Goal: Task Accomplishment & Management: Manage account settings

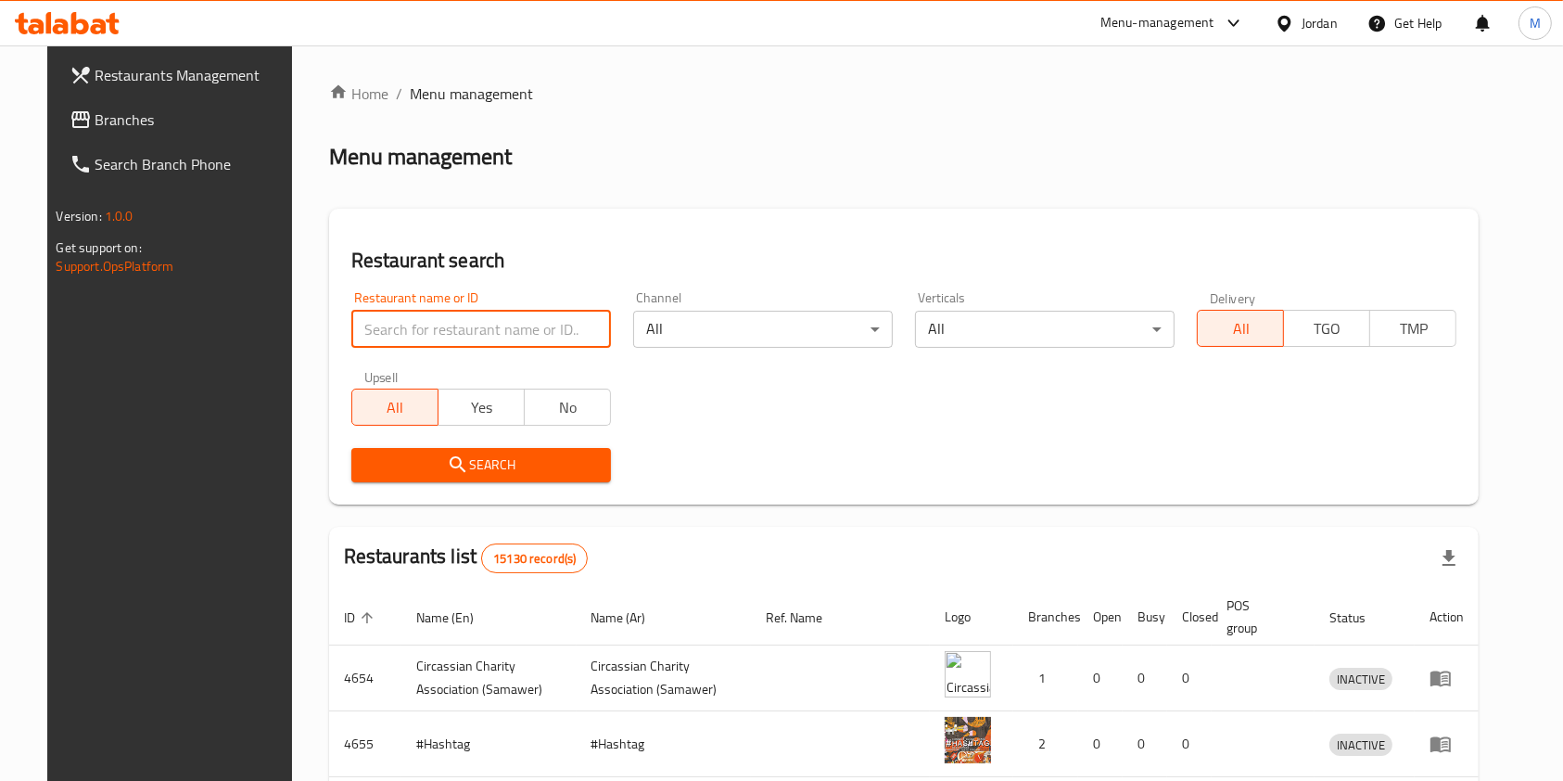
click at [461, 338] on input "search" at bounding box center [481, 329] width 260 height 37
type input "نشمي"
click button "Search" at bounding box center [481, 465] width 260 height 34
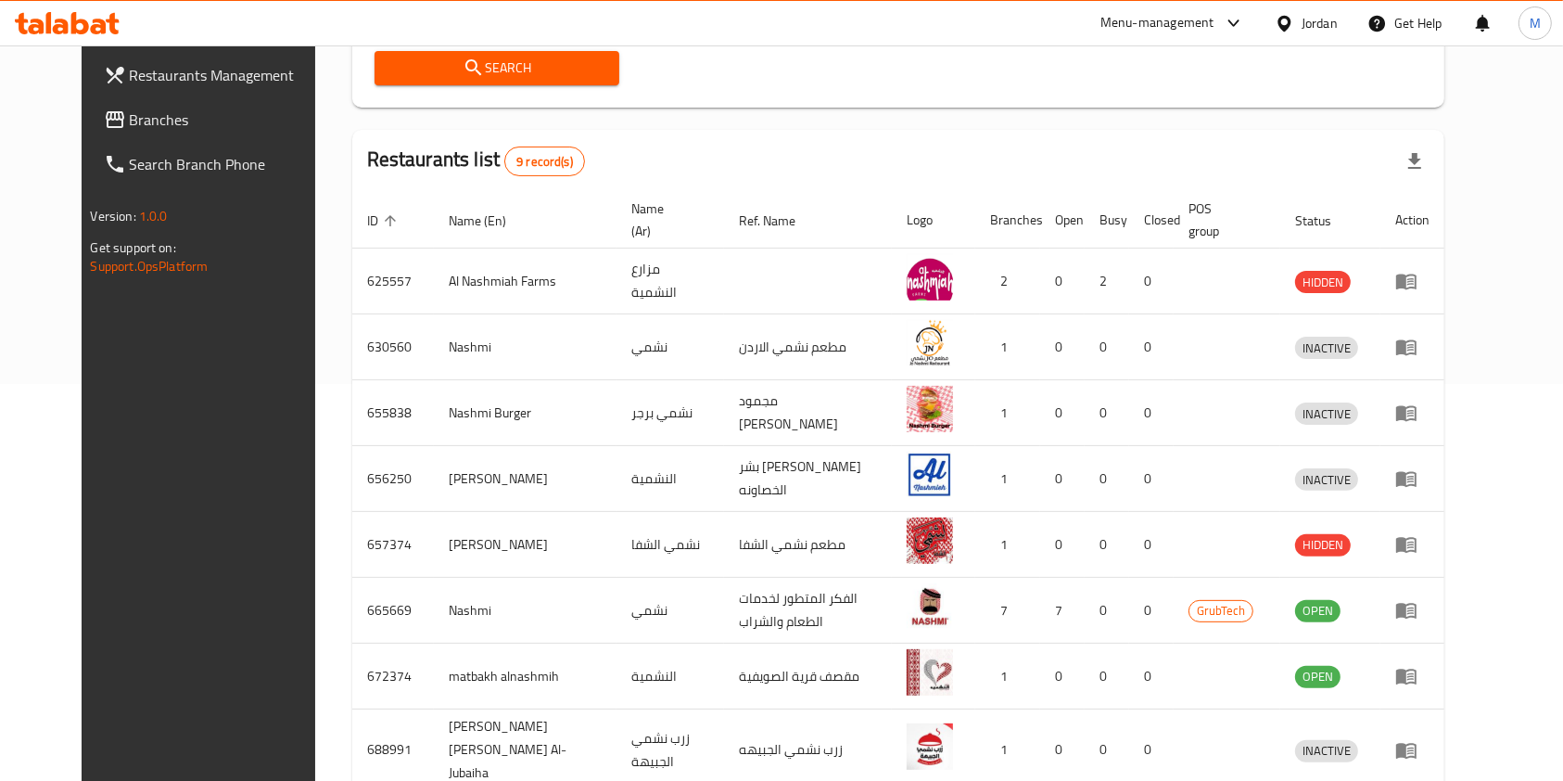
scroll to position [529, 0]
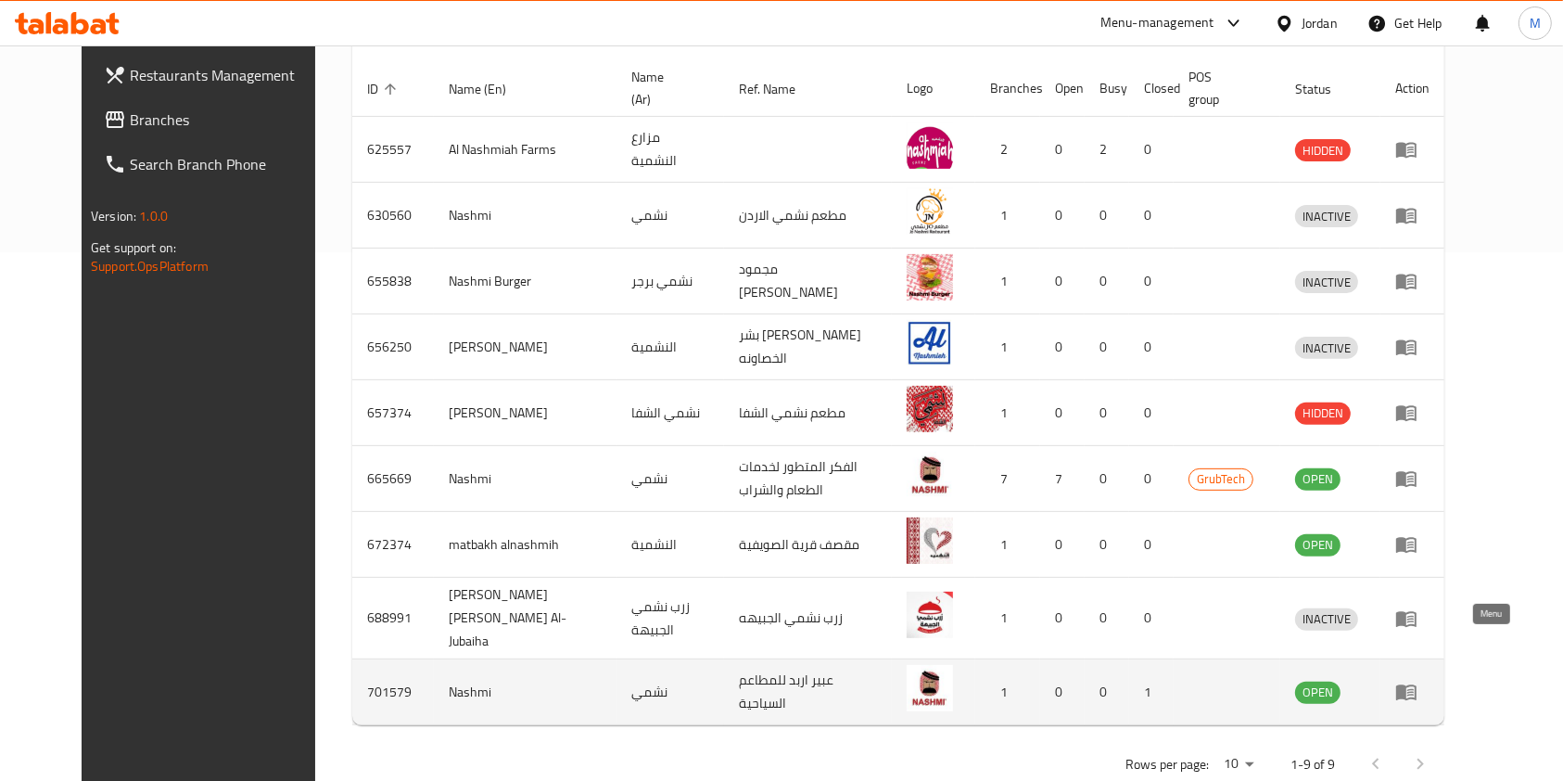
click at [1430, 681] on link "enhanced table" at bounding box center [1412, 692] width 34 height 22
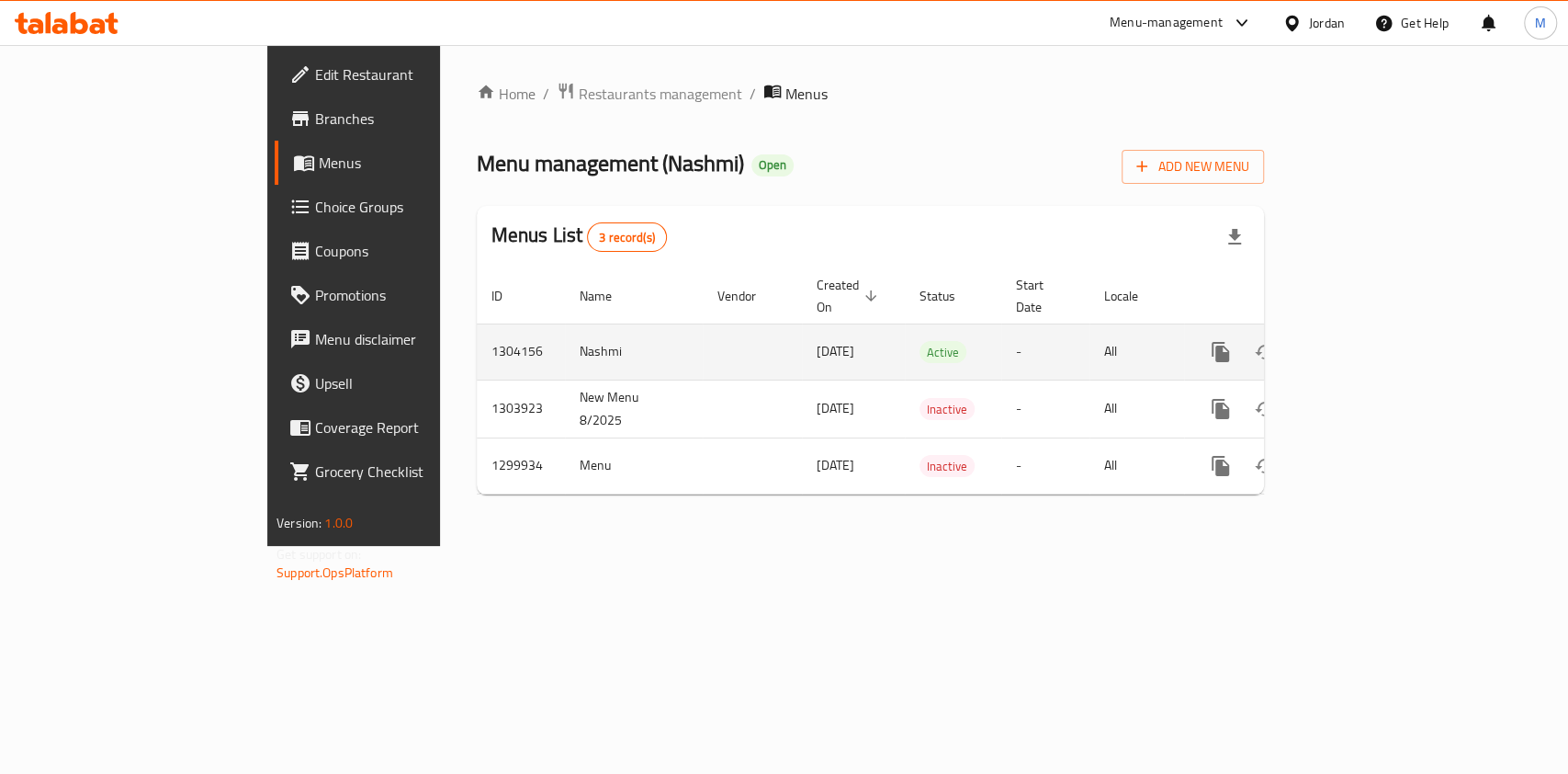
click at [1364, 341] on icon "enhanced table" at bounding box center [1353, 352] width 22 height 22
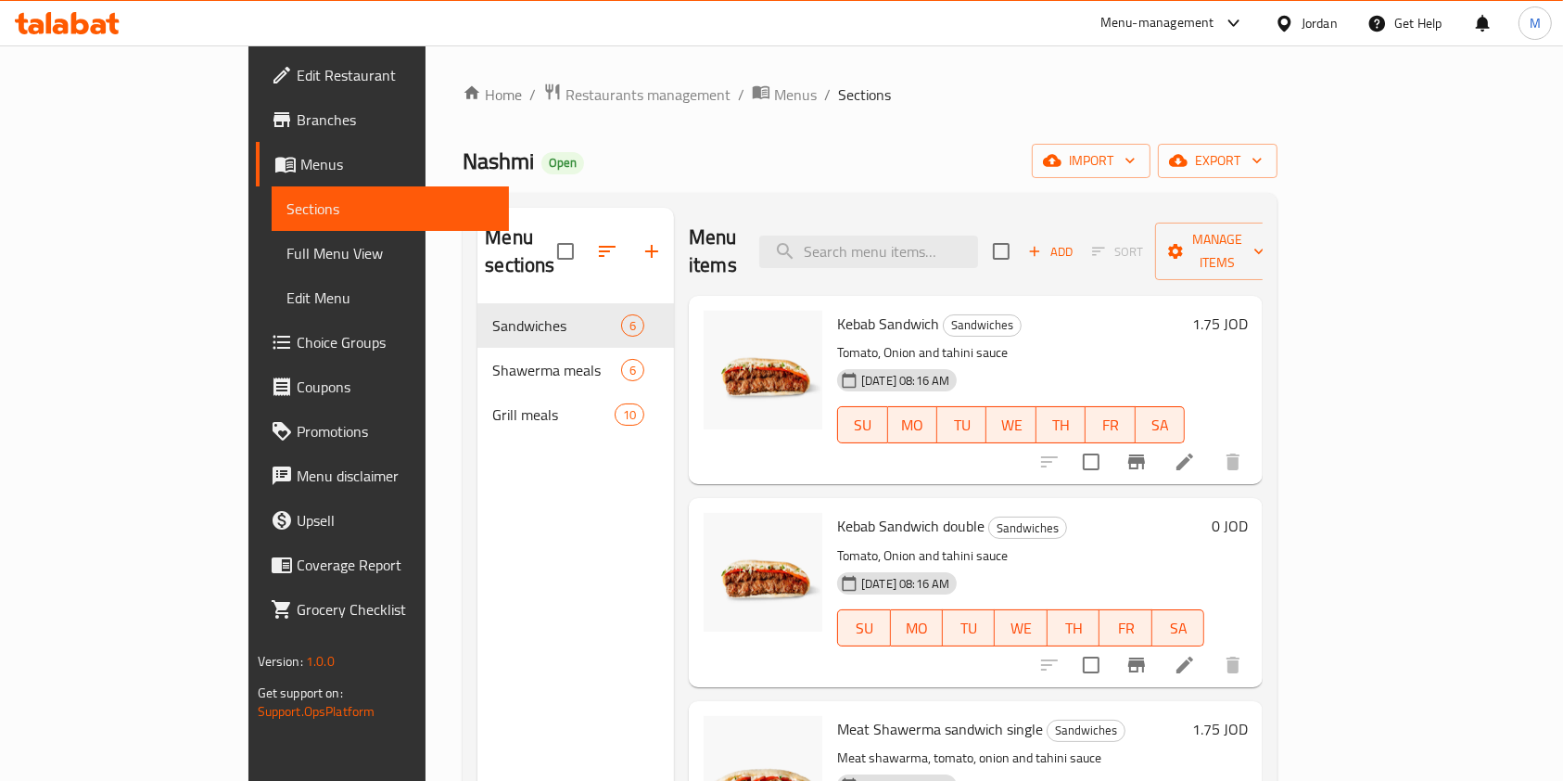
scroll to position [123, 0]
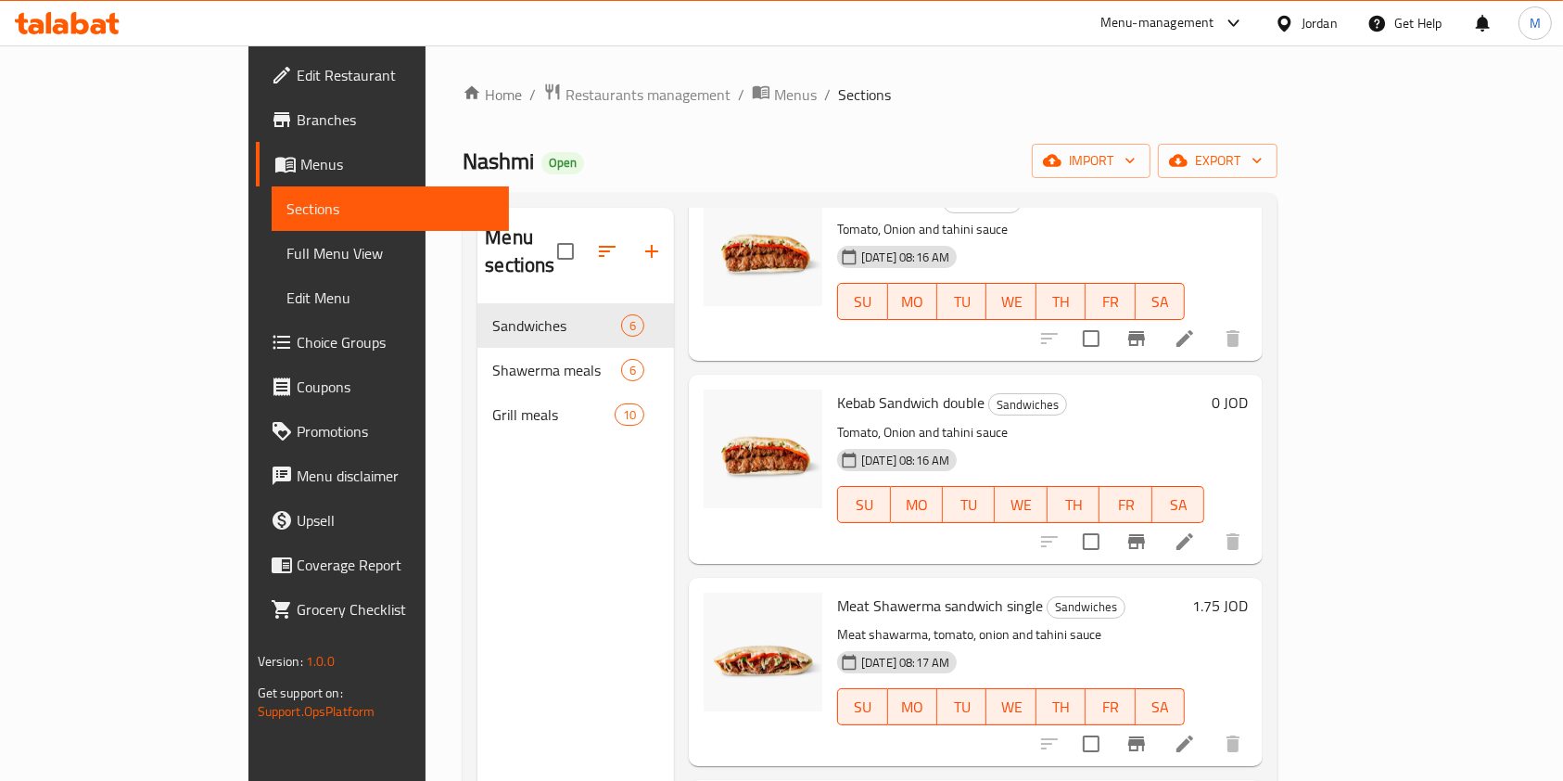
click at [1248, 389] on h6 "0 JOD" at bounding box center [1230, 402] width 36 height 26
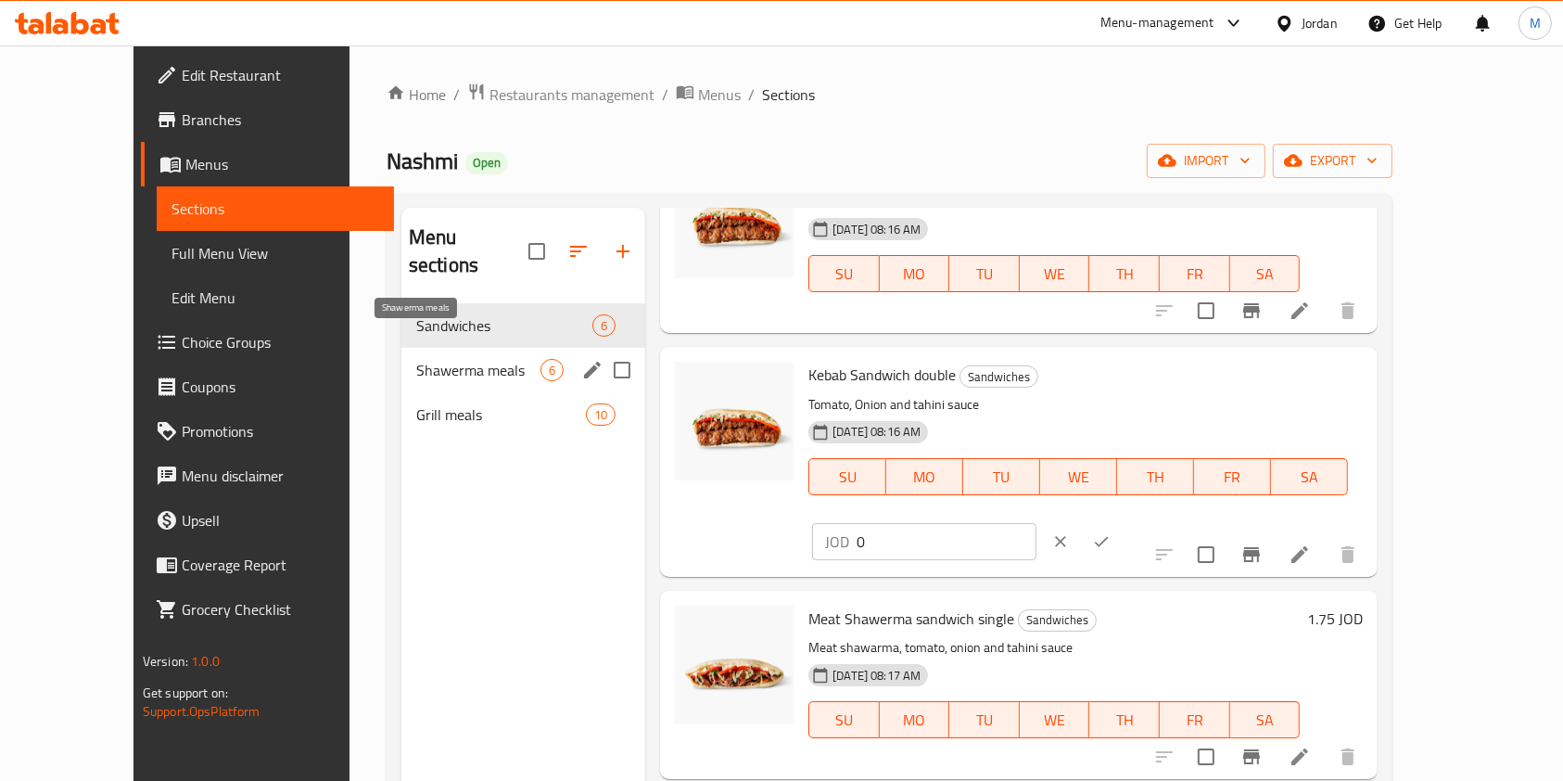
drag, startPoint x: 413, startPoint y: 344, endPoint x: 425, endPoint y: 336, distance: 14.7
click at [416, 359] on span "Shawerma meals" at bounding box center [478, 370] width 124 height 22
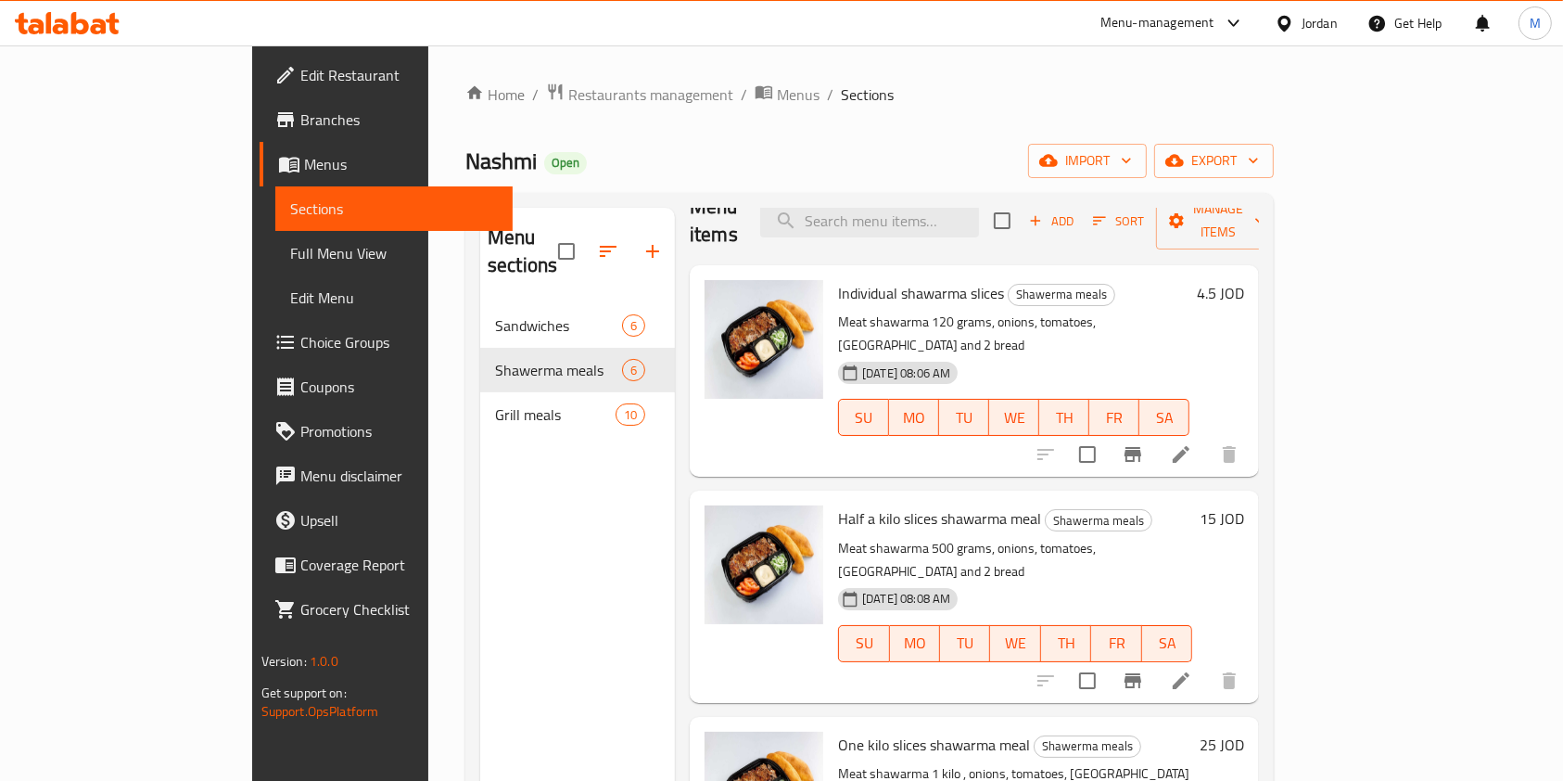
scroll to position [33, 0]
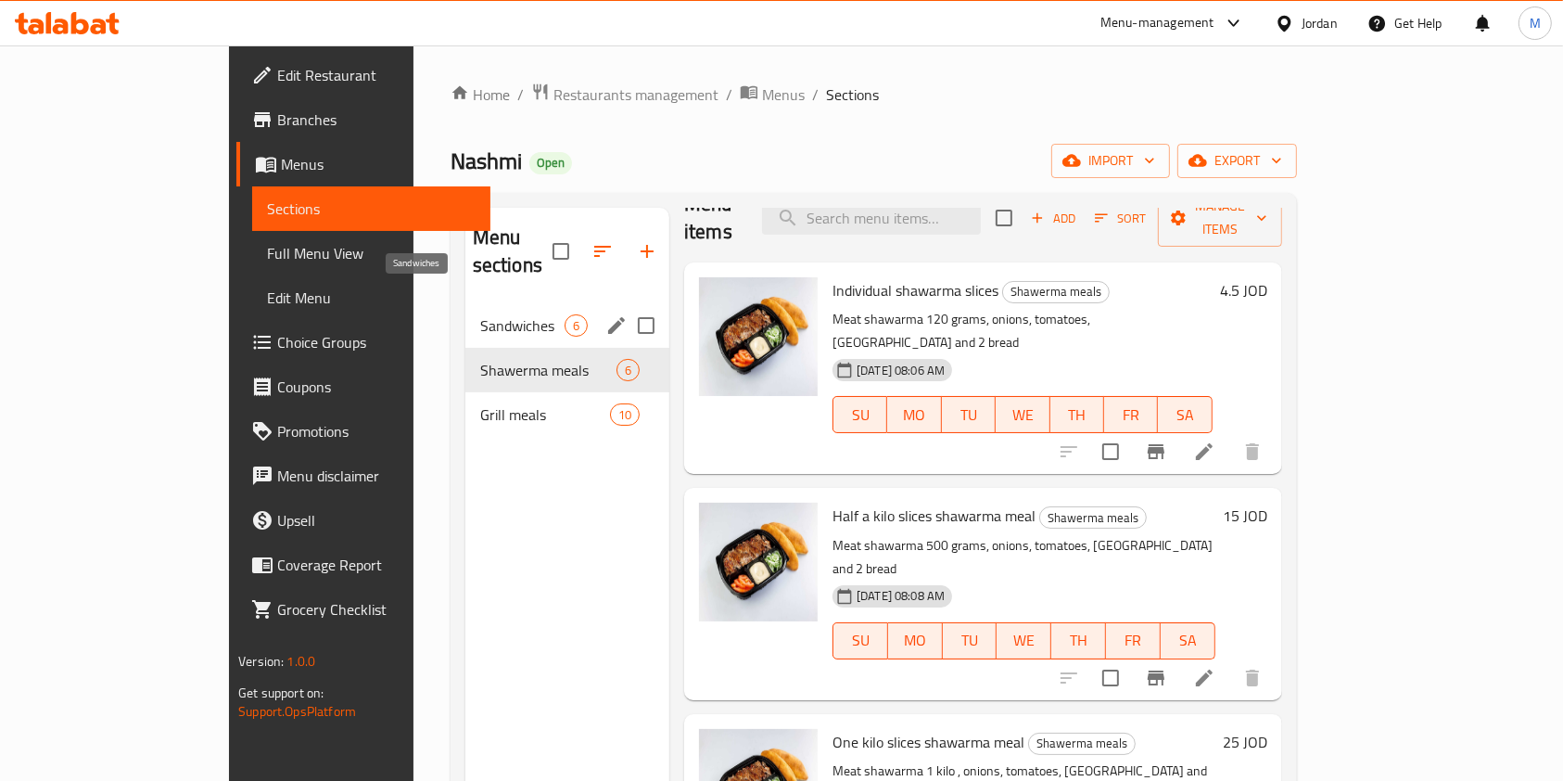
click at [480, 314] on span "Sandwiches" at bounding box center [522, 325] width 84 height 22
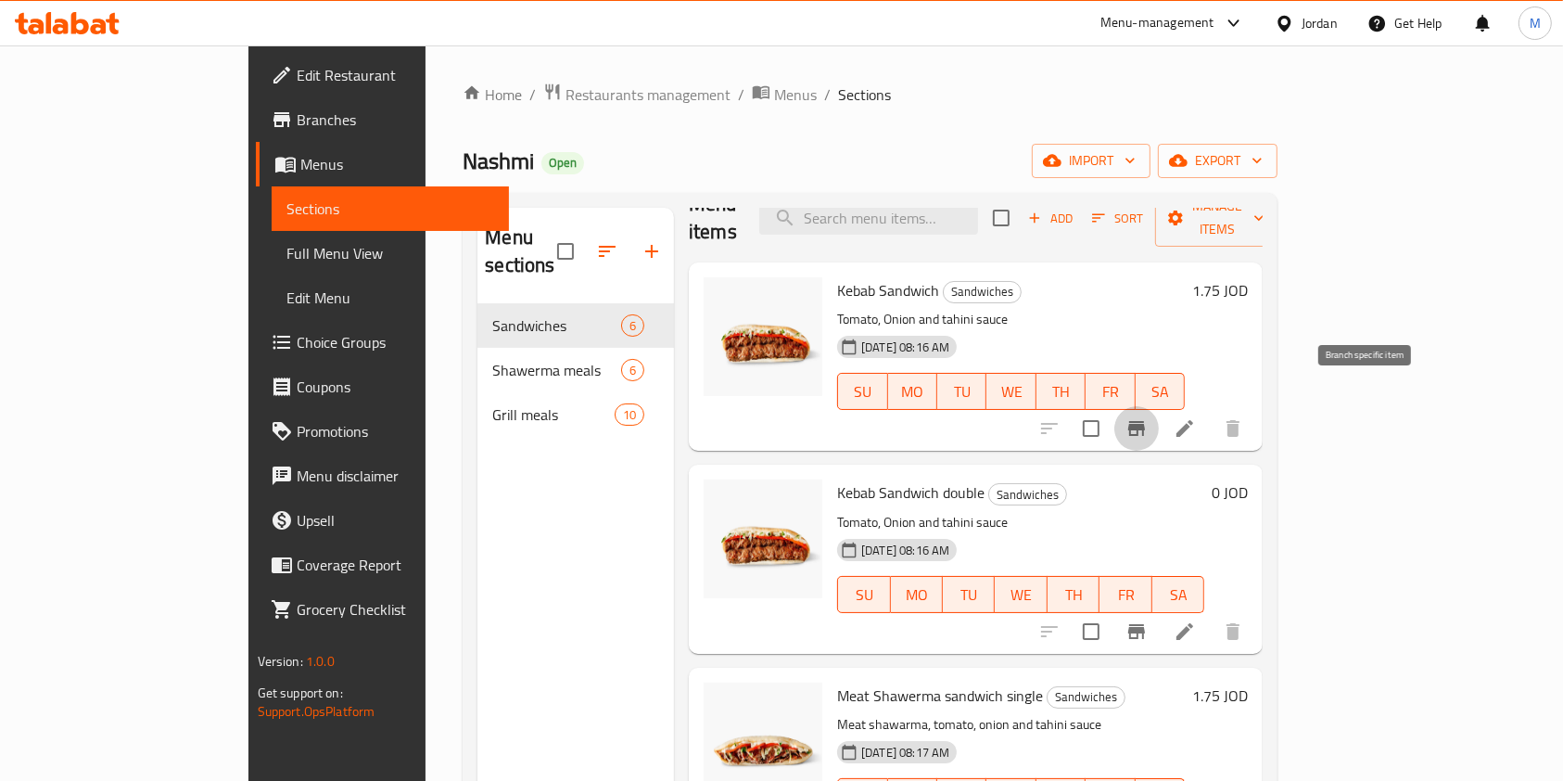
click at [1145, 421] on icon "Branch-specific-item" at bounding box center [1136, 428] width 17 height 15
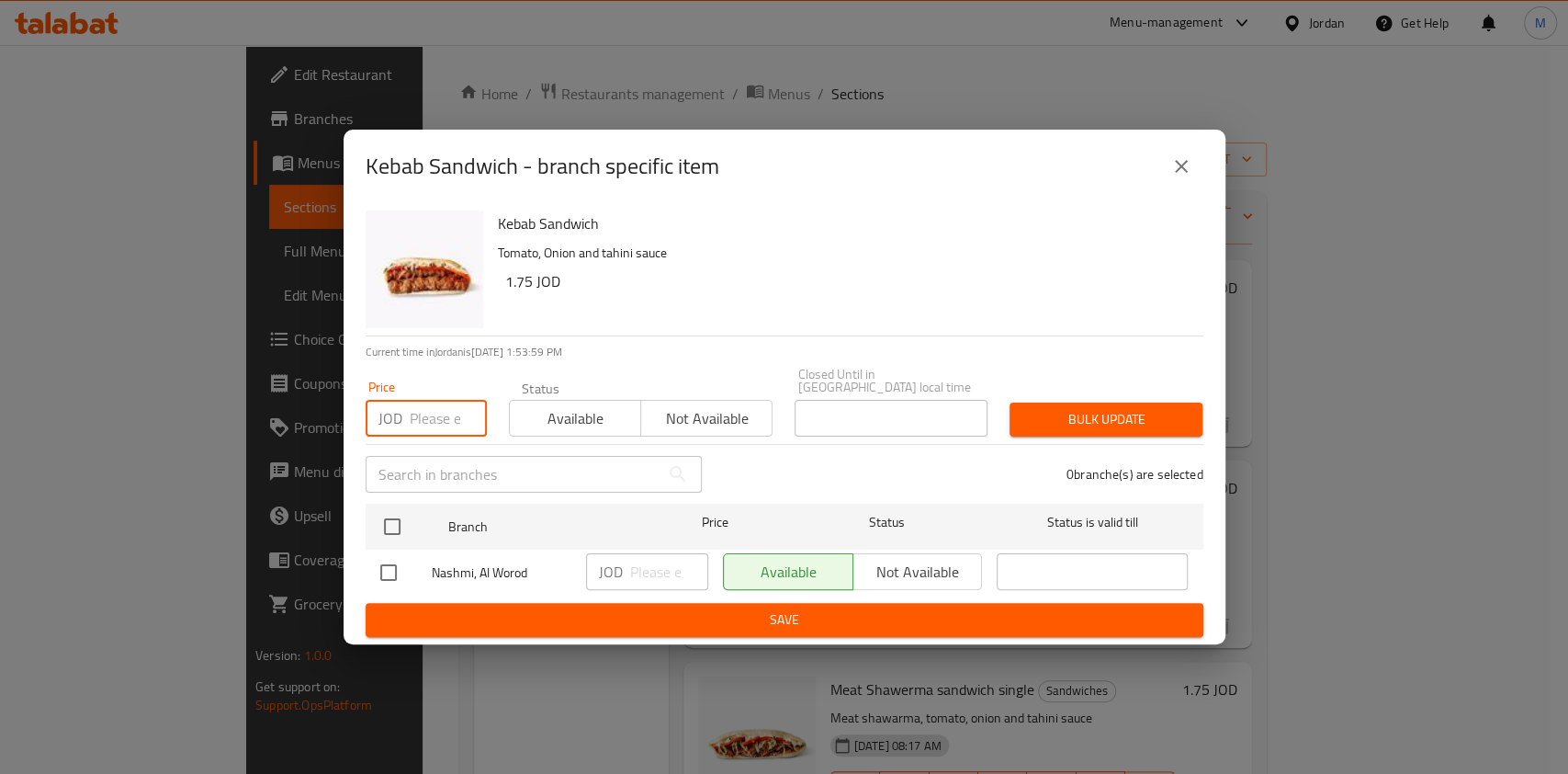
click at [444, 404] on input "number" at bounding box center [449, 417] width 77 height 37
click at [1173, 167] on icon "close" at bounding box center [1181, 166] width 22 height 22
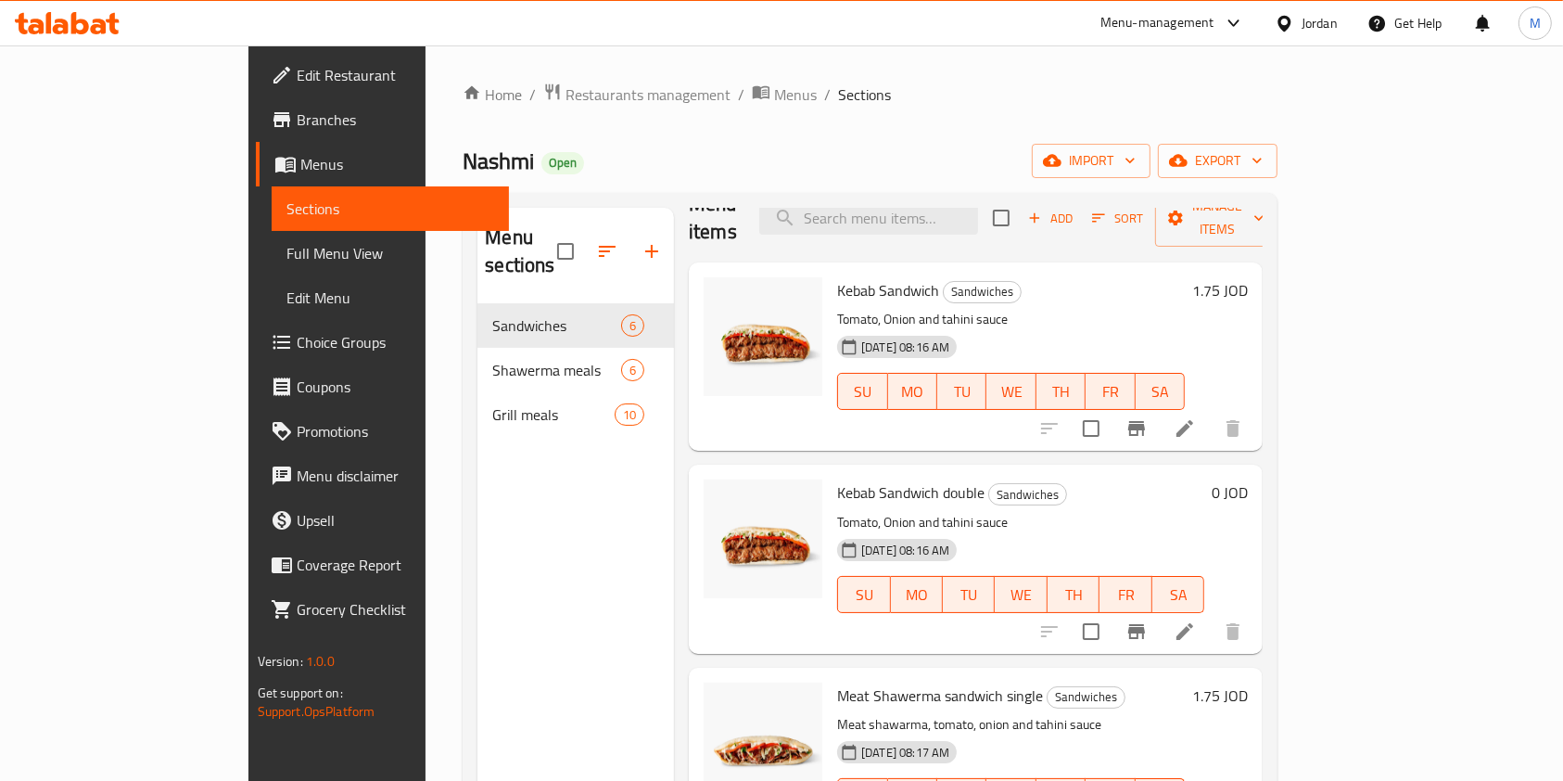
click at [1211, 615] on li at bounding box center [1185, 631] width 52 height 33
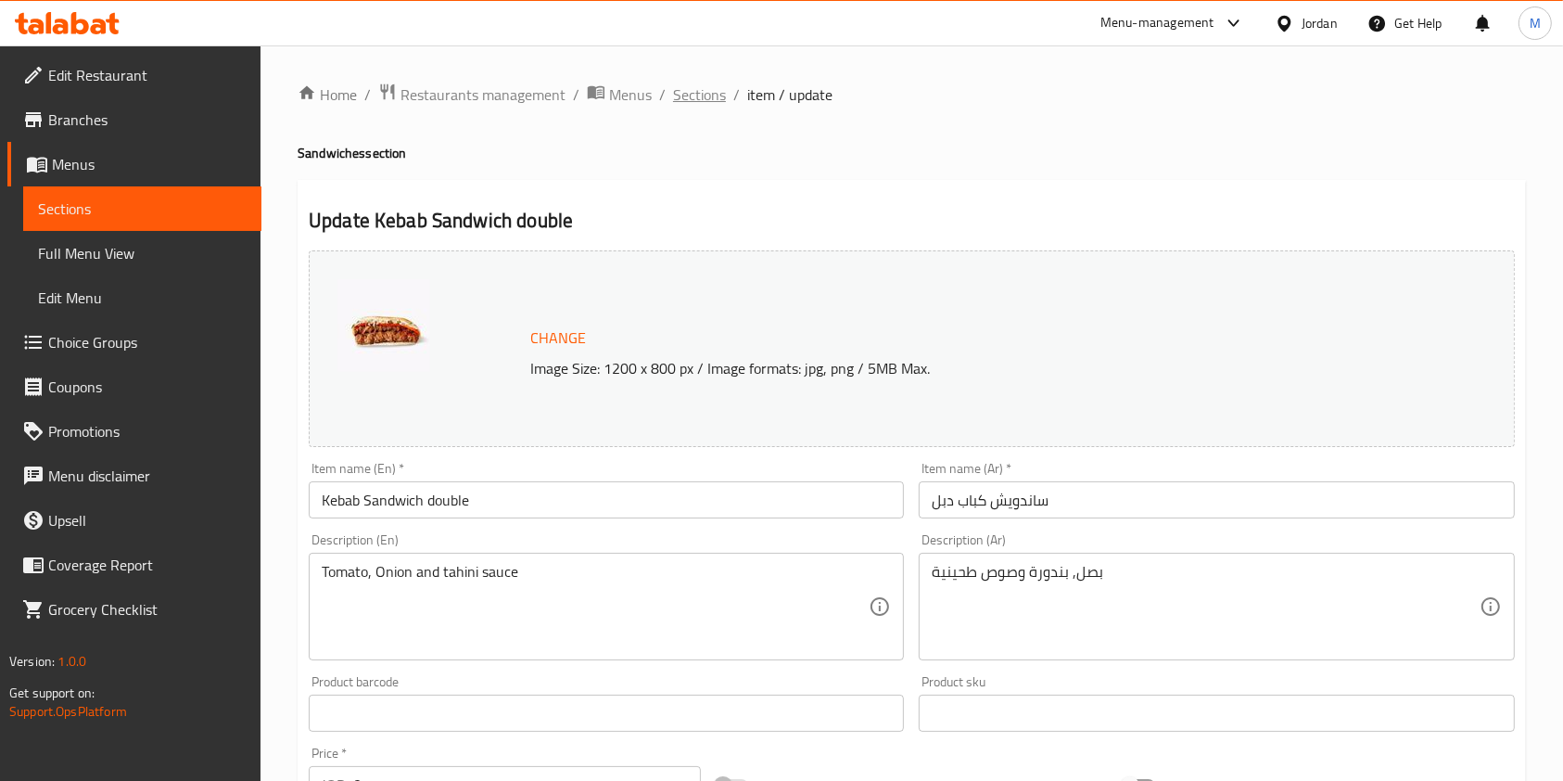
click at [687, 94] on span "Sections" at bounding box center [699, 94] width 53 height 22
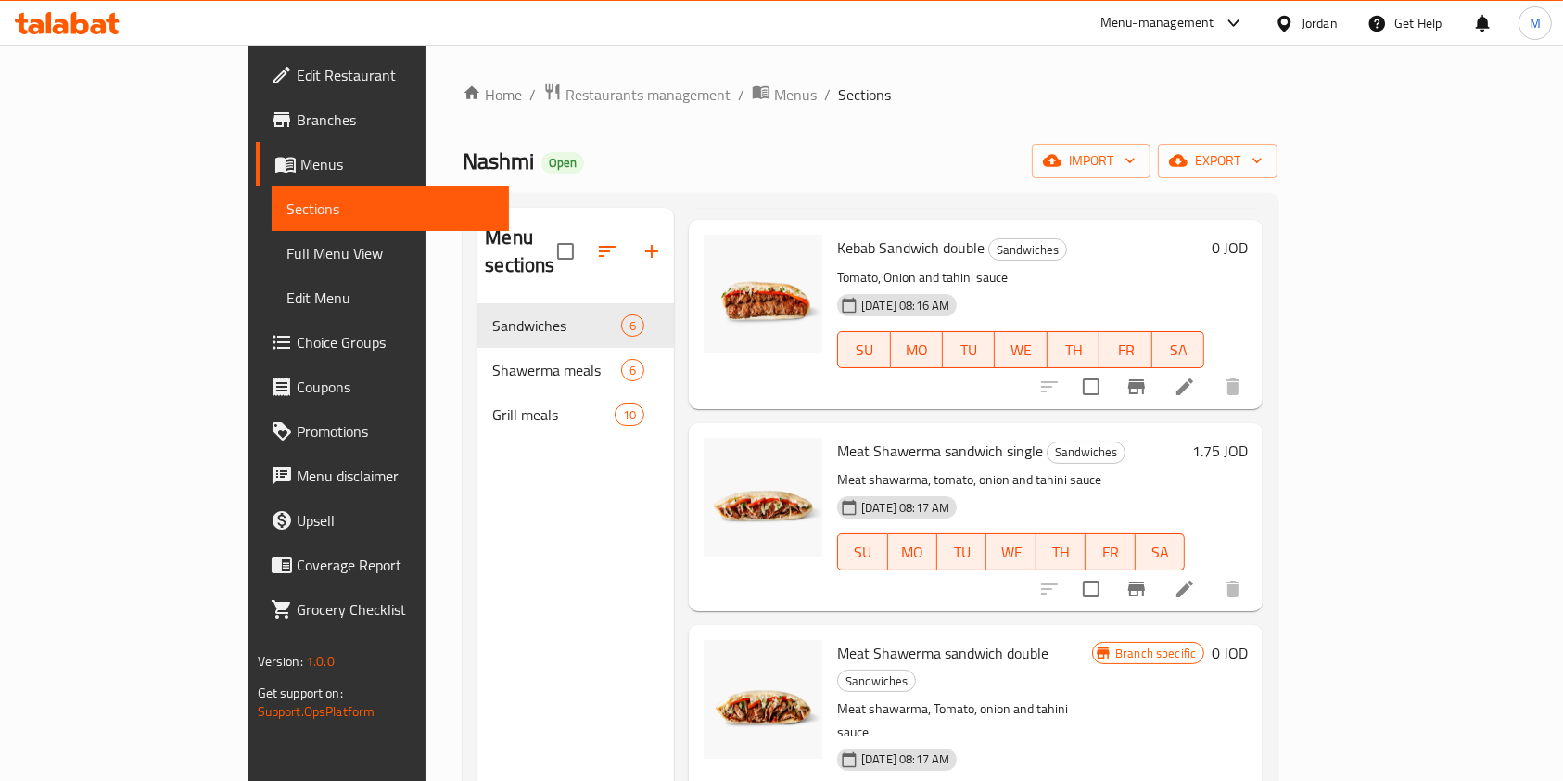
scroll to position [284, 0]
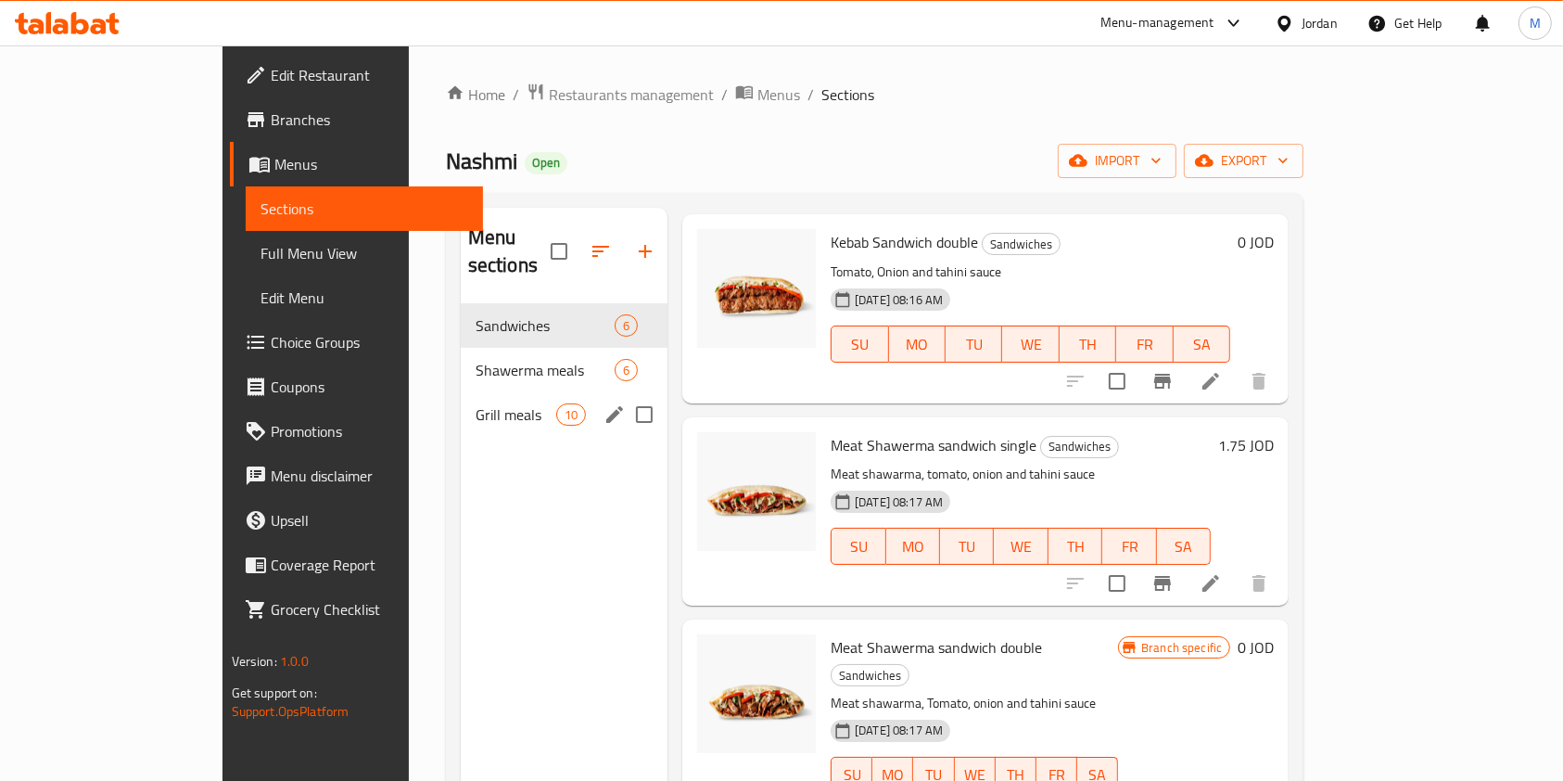
click at [476, 403] on span "Grill meals" at bounding box center [516, 414] width 81 height 22
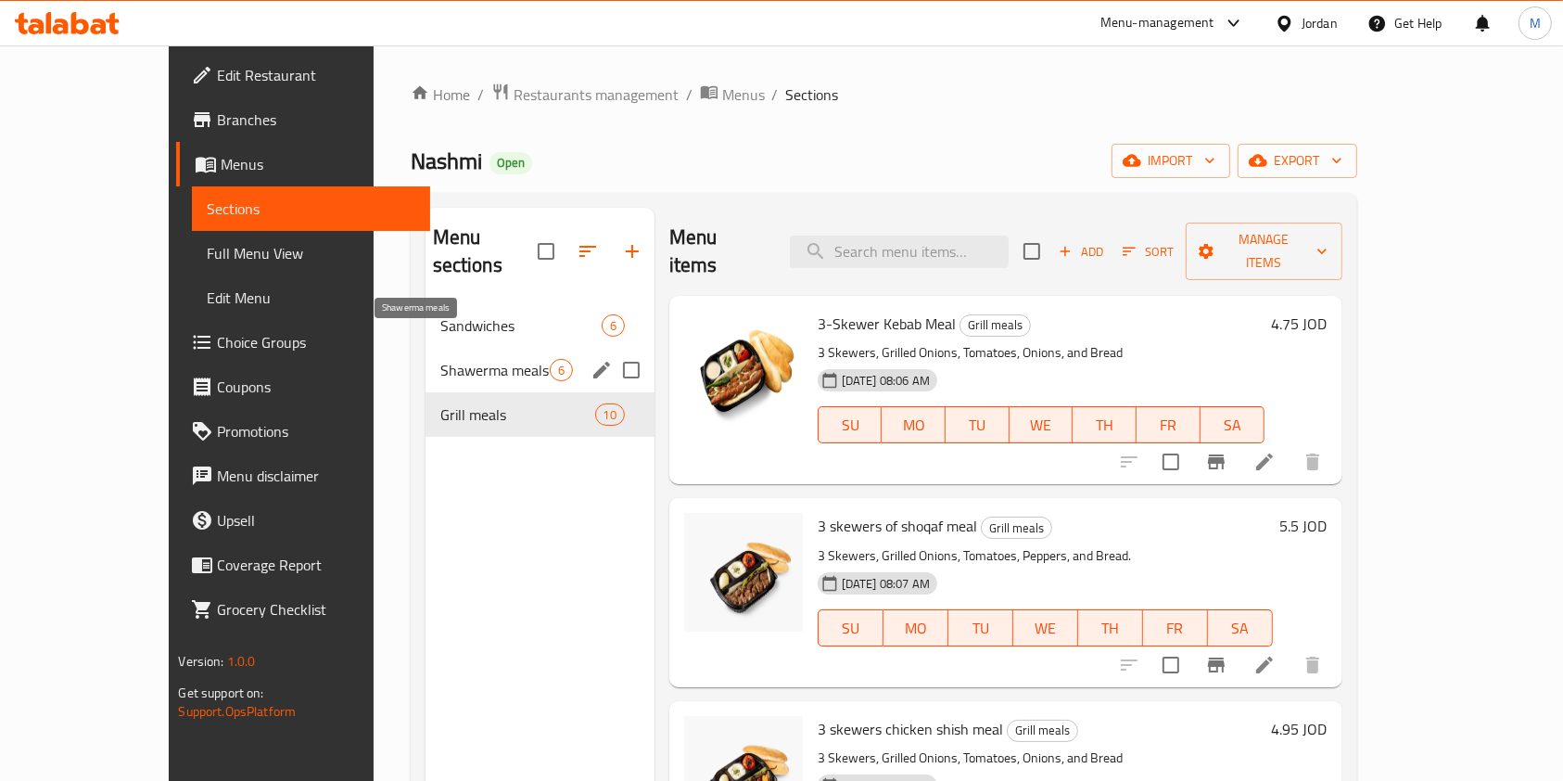
click at [440, 359] on span "Shawerma meals" at bounding box center [494, 370] width 109 height 22
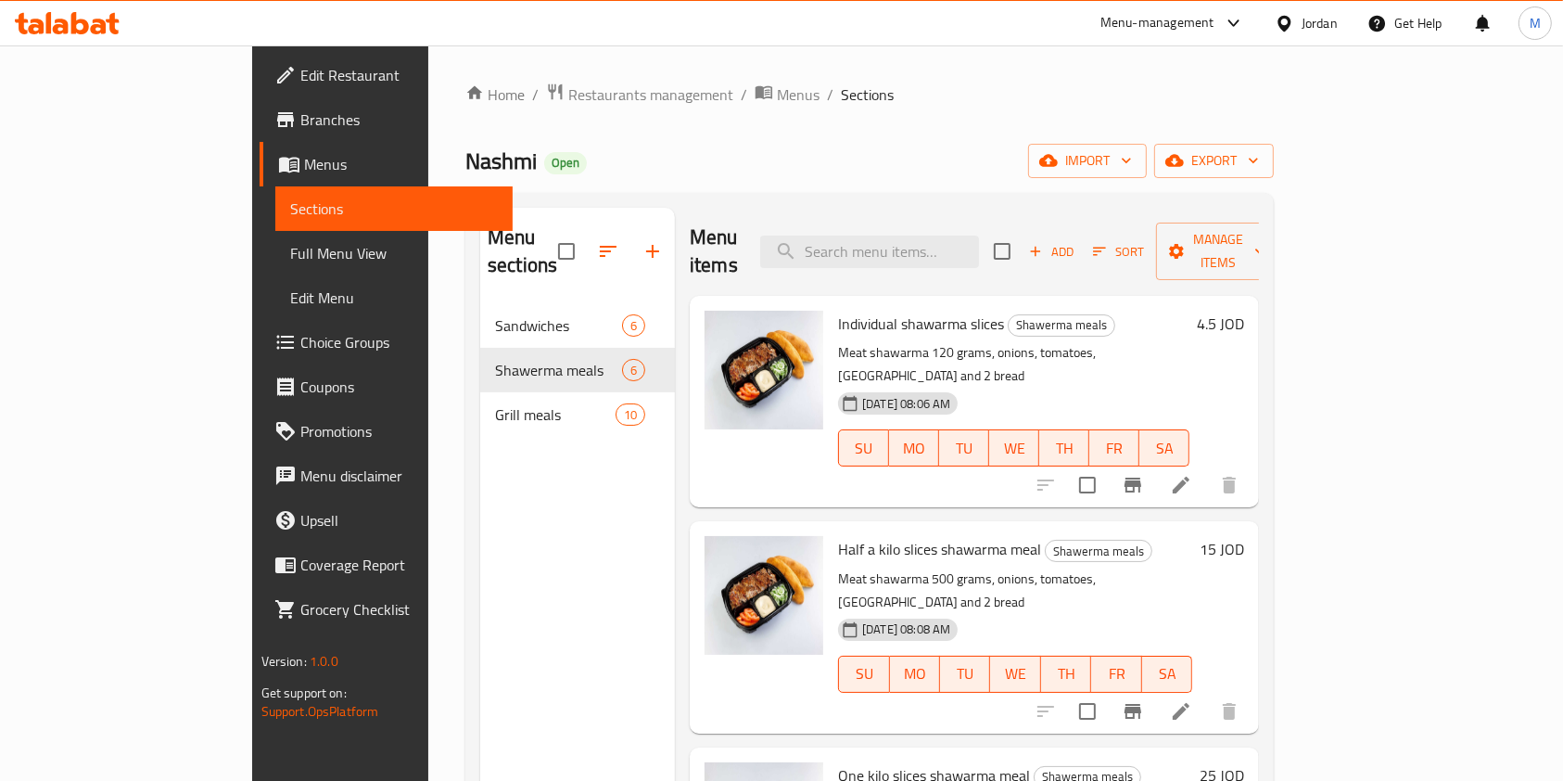
scroll to position [452, 0]
